Goal: Information Seeking & Learning: Learn about a topic

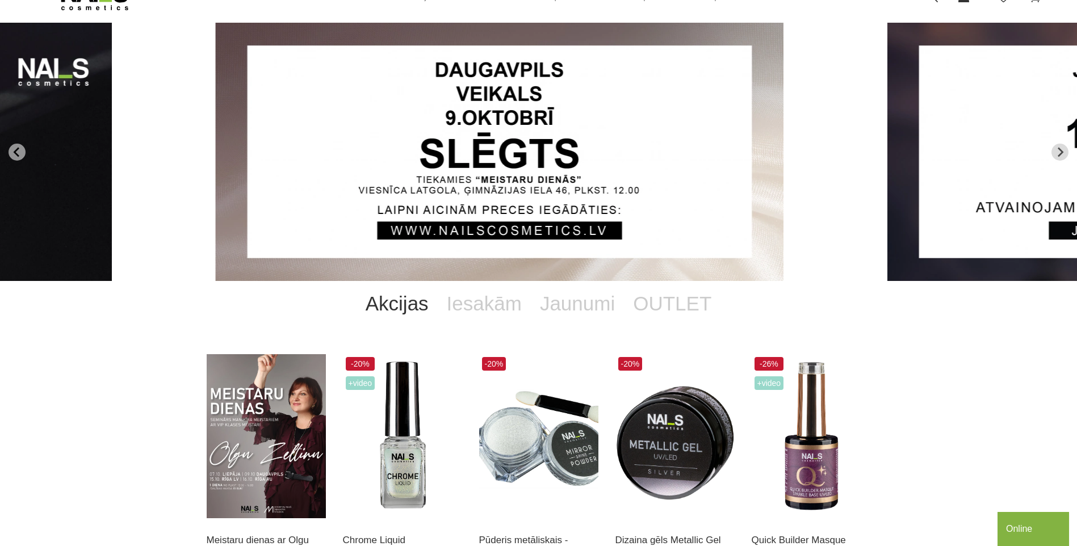
click at [410, 303] on link "Akcijas" at bounding box center [397, 303] width 81 height 45
click at [421, 311] on link "Akcijas" at bounding box center [397, 303] width 81 height 45
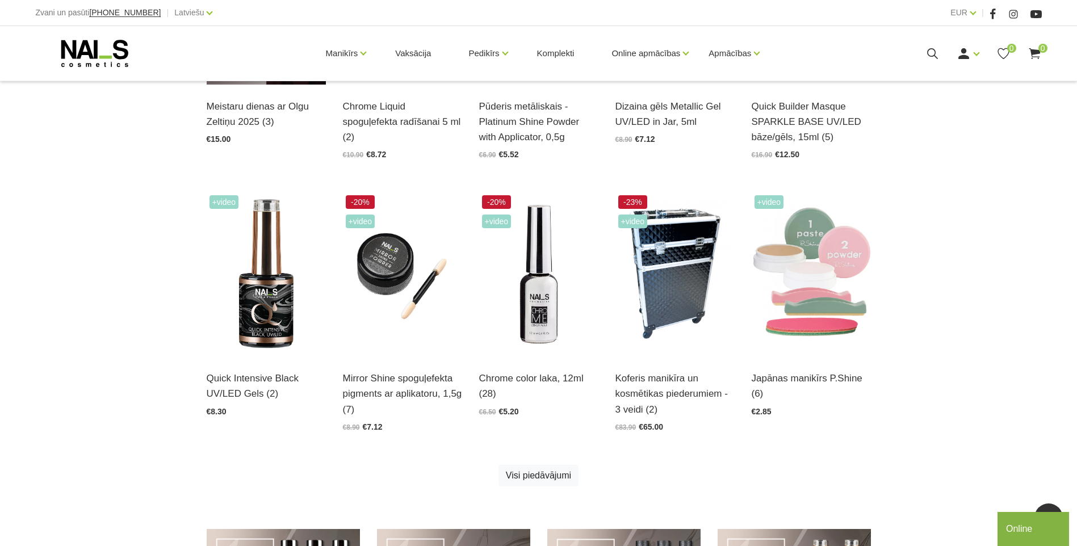
scroll to position [511, 0]
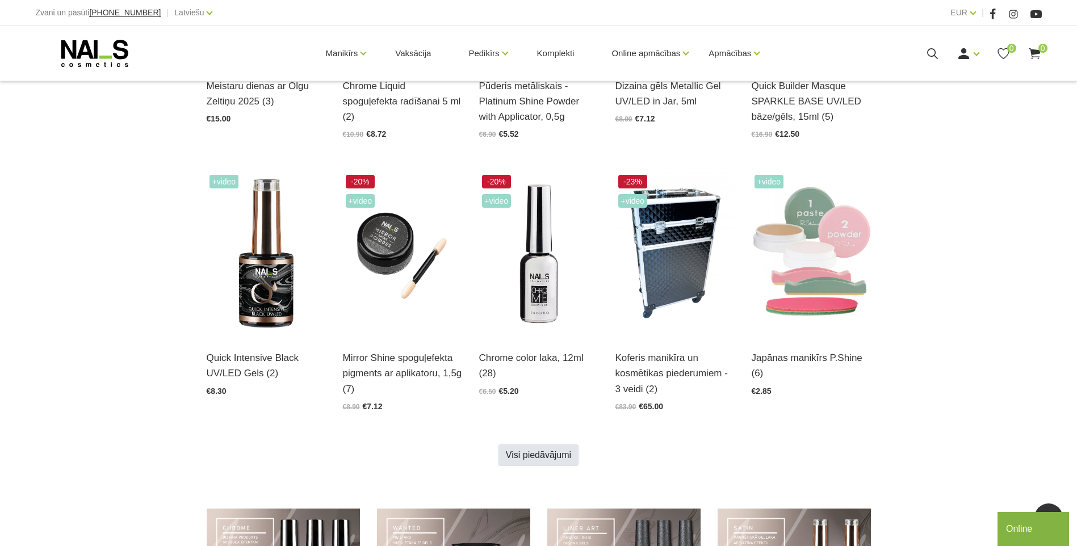
click at [523, 457] on link "Visi piedāvājumi" at bounding box center [539, 456] width 80 height 22
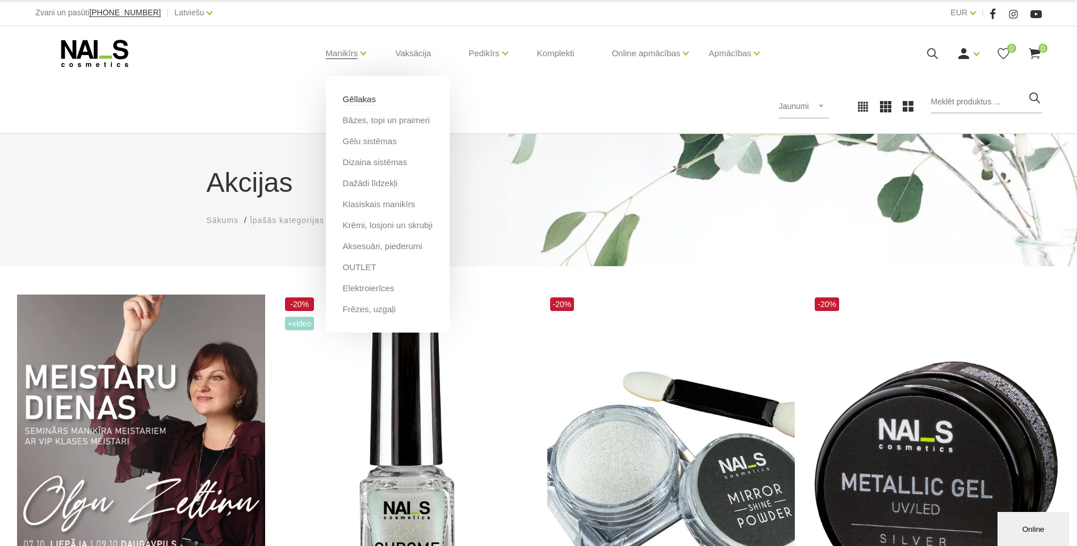
click at [365, 101] on link "Gēllakas" at bounding box center [359, 99] width 33 height 12
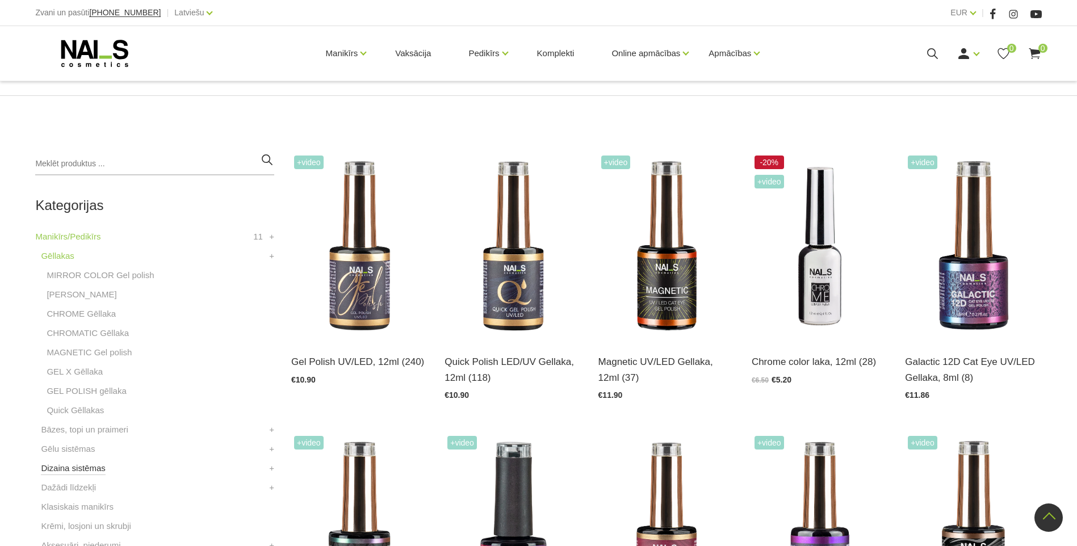
scroll to position [170, 0]
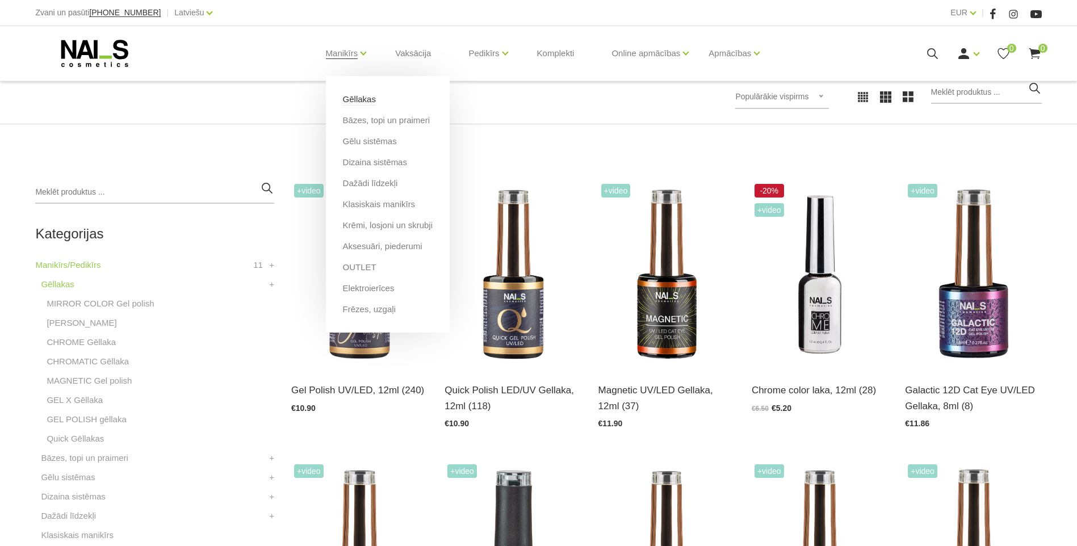
click at [348, 98] on link "Gēllakas" at bounding box center [359, 99] width 33 height 12
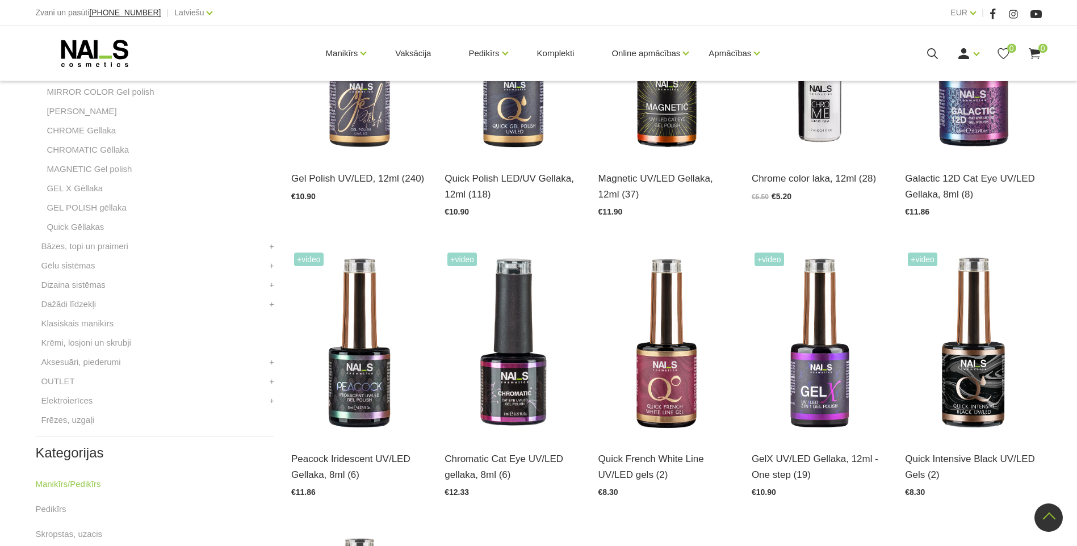
scroll to position [284, 0]
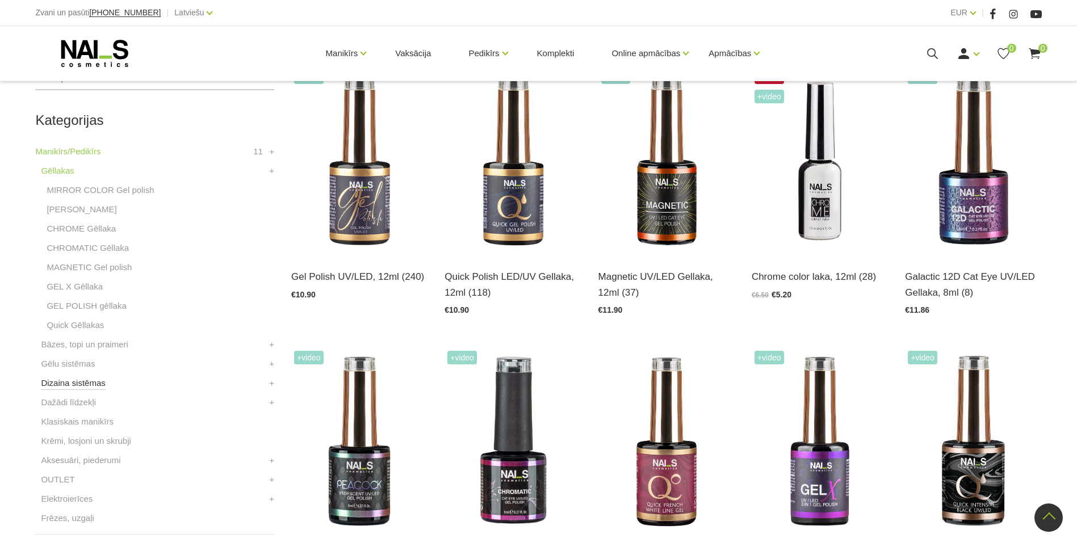
click at [72, 382] on link "Dizaina sistēmas" at bounding box center [73, 384] width 64 height 14
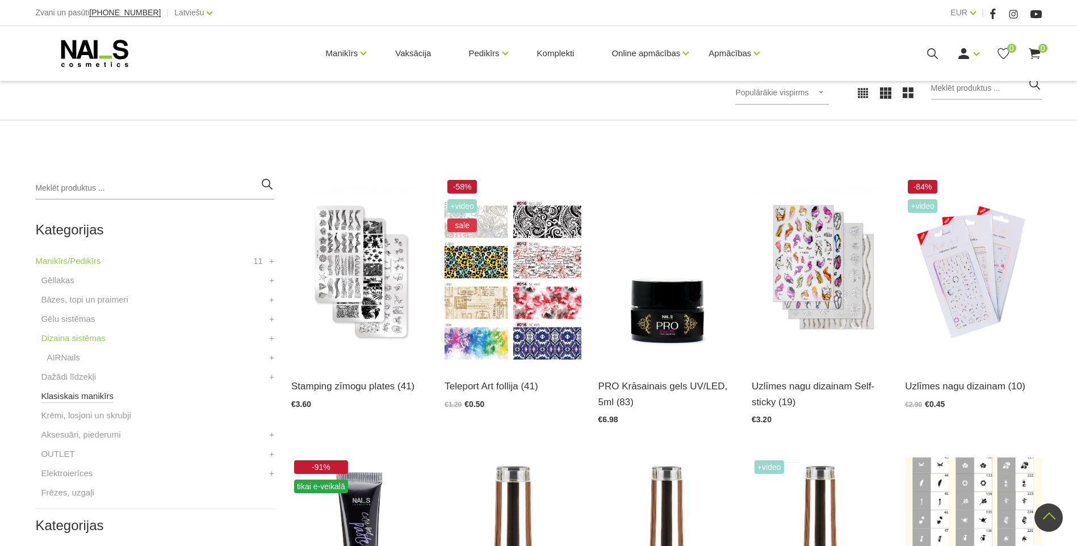
scroll to position [170, 0]
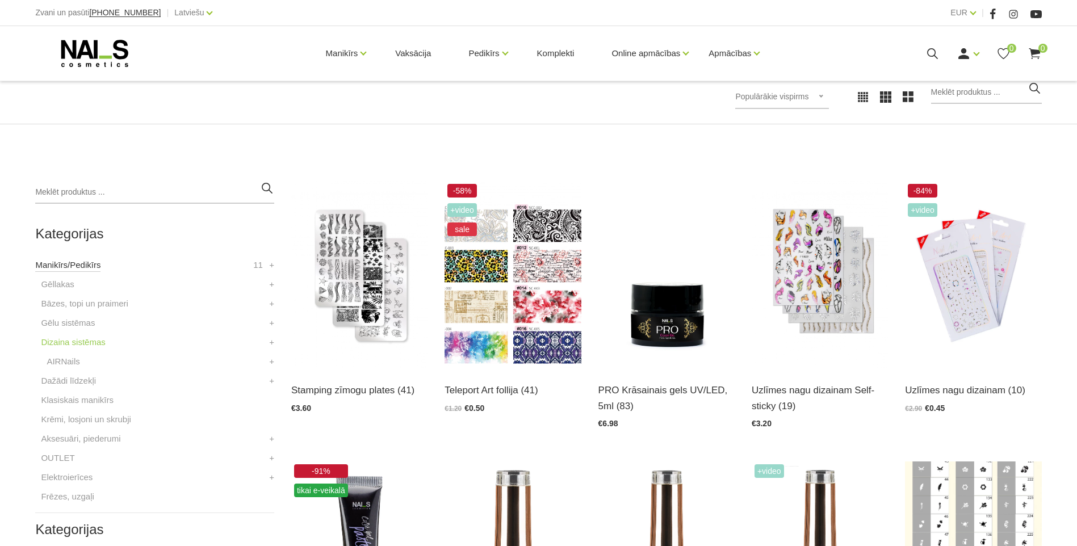
click at [59, 267] on link "Manikīrs/Pedikīrs" at bounding box center [67, 265] width 65 height 14
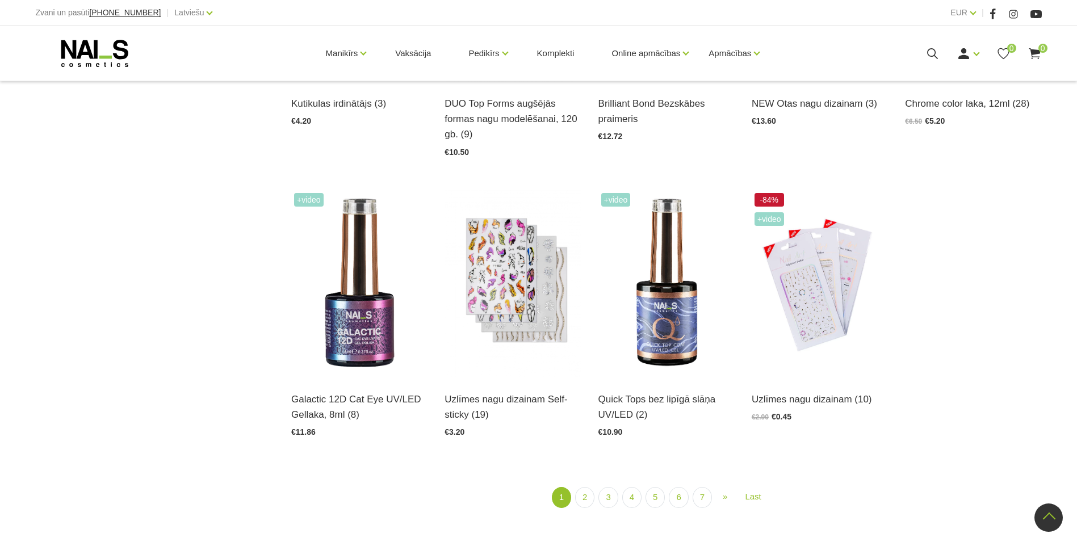
scroll to position [1420, 0]
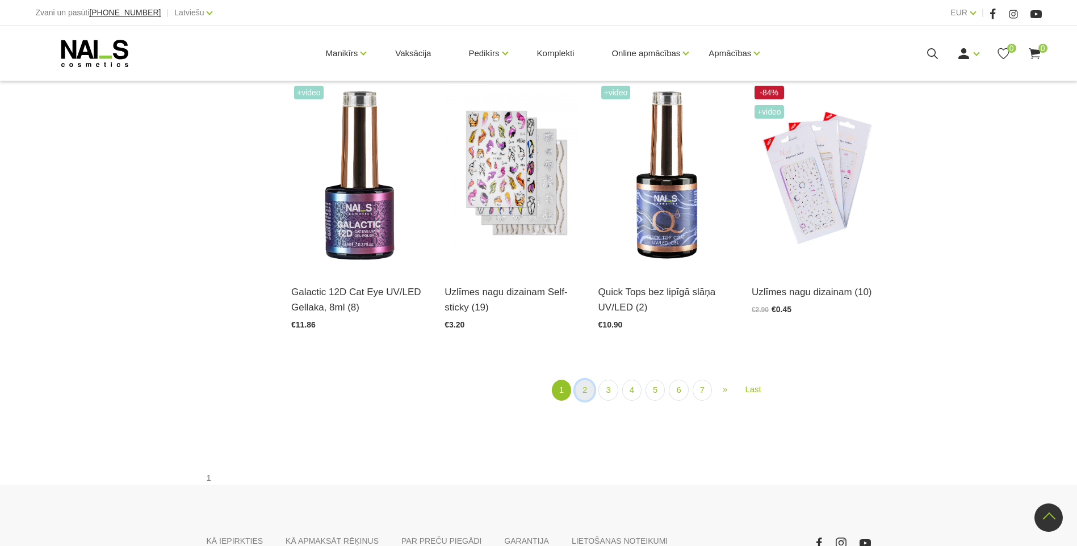
click at [591, 395] on link "2" at bounding box center [584, 390] width 19 height 21
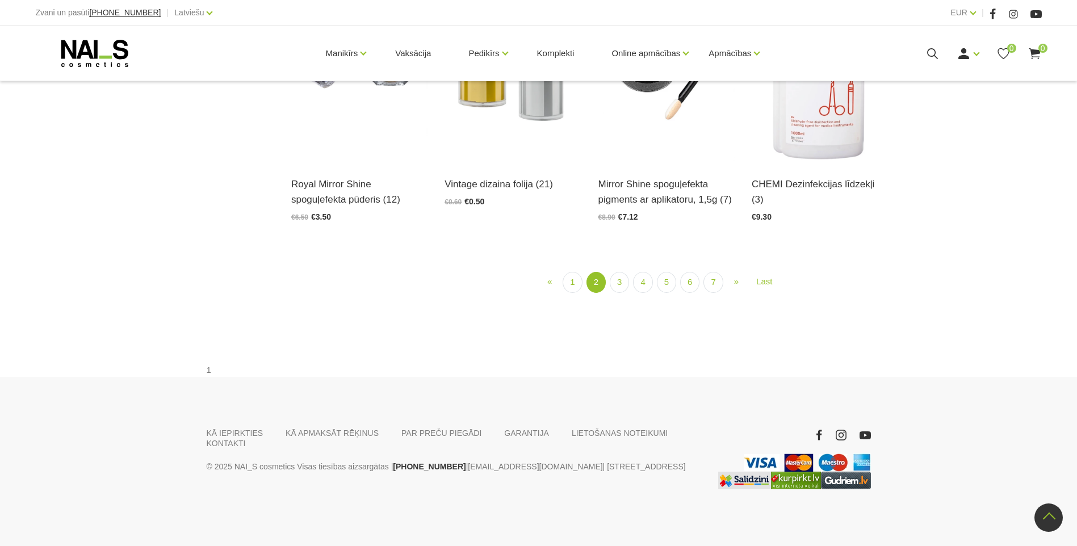
scroll to position [1325, 0]
click at [619, 293] on link "3" at bounding box center [619, 282] width 19 height 21
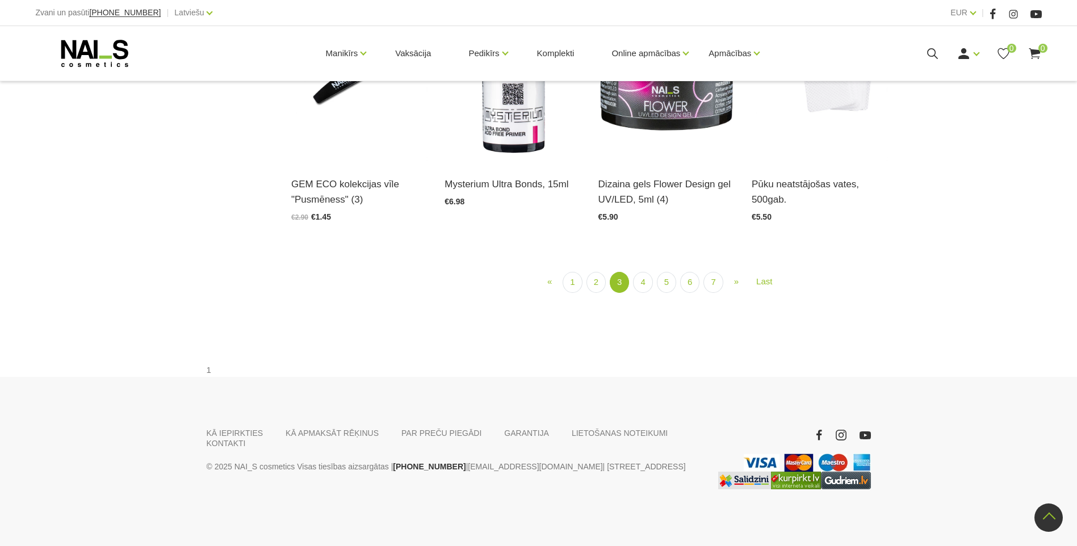
scroll to position [1382, 0]
click at [645, 293] on link "4" at bounding box center [642, 282] width 19 height 21
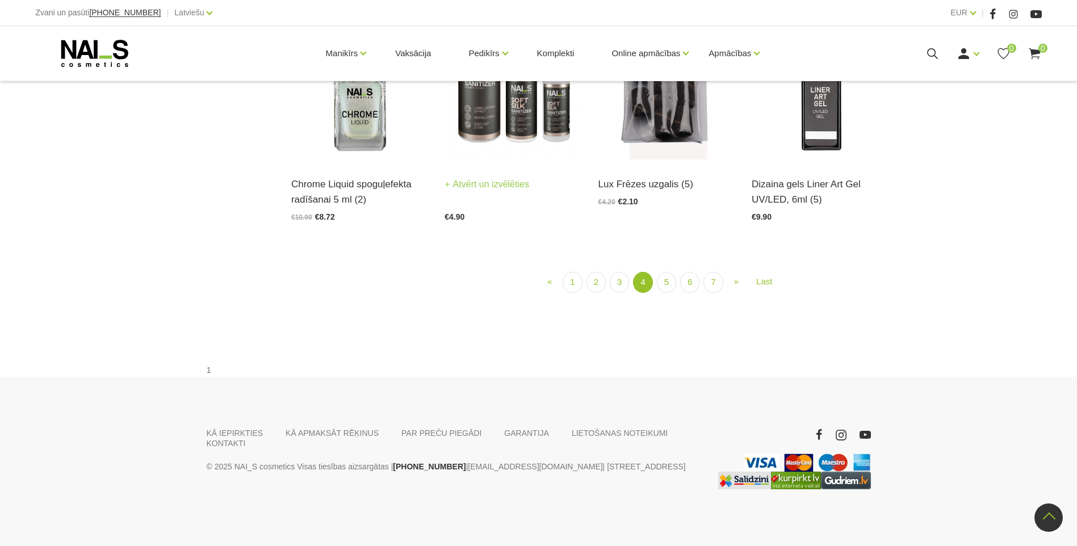
scroll to position [1325, 0]
click at [669, 293] on link "5" at bounding box center [666, 282] width 19 height 21
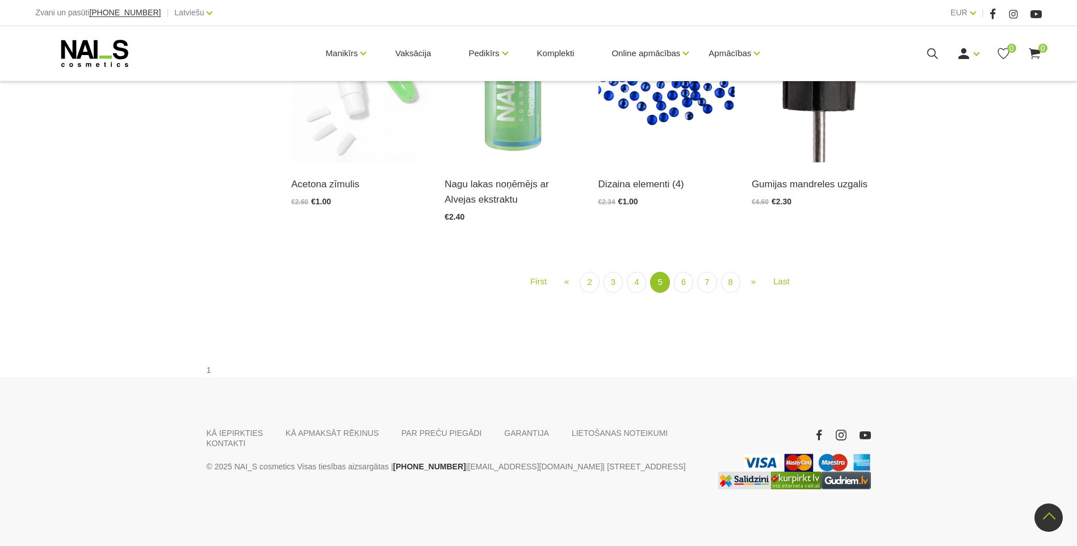
scroll to position [1382, 0]
click at [692, 293] on link "6" at bounding box center [683, 282] width 19 height 21
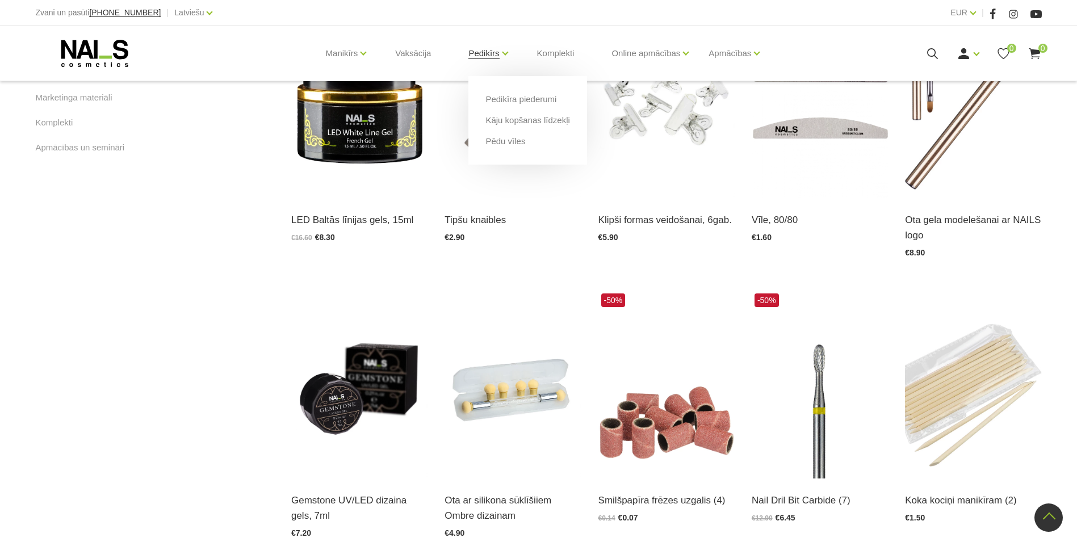
scroll to position [700, 0]
